Goal: Find specific page/section: Find specific page/section

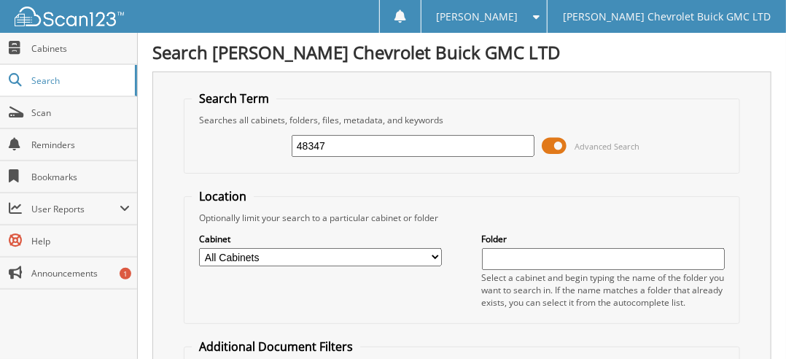
type input "48347"
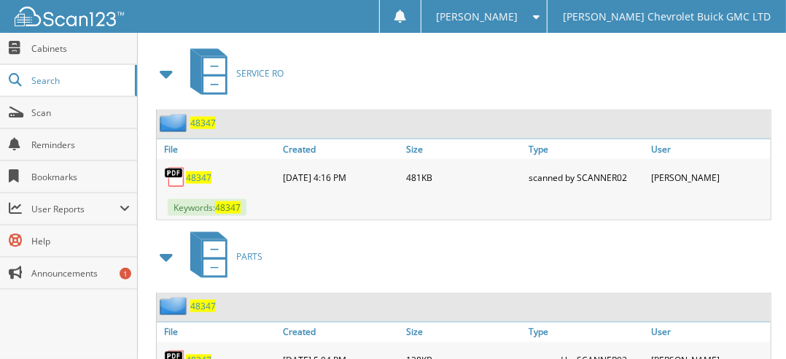
scroll to position [905, 0]
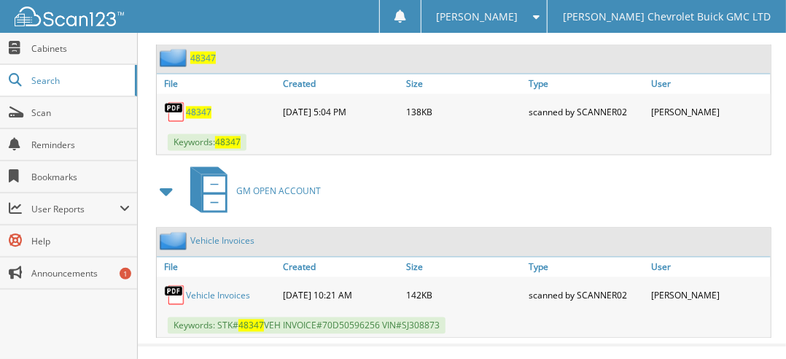
click at [228, 290] on link "Vehicle Invoices" at bounding box center [218, 296] width 64 height 12
